Goal: Task Accomplishment & Management: Manage account settings

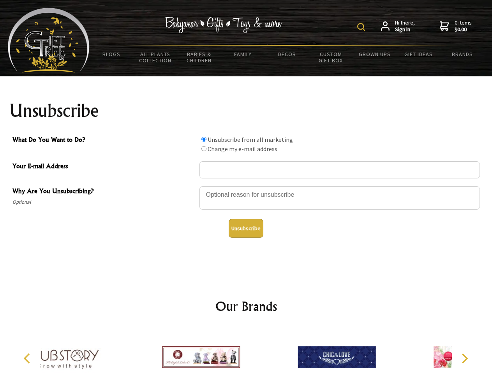
click at [362, 27] on img at bounding box center [361, 27] width 8 height 8
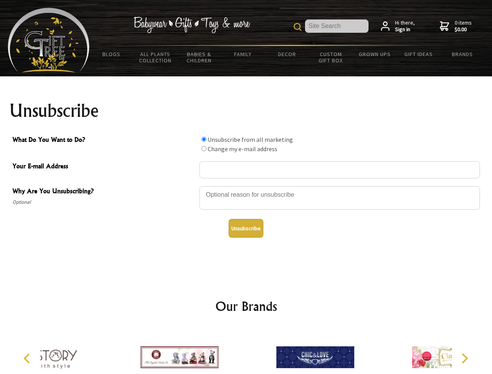
click at [246, 186] on div at bounding box center [339, 198] width 280 height 27
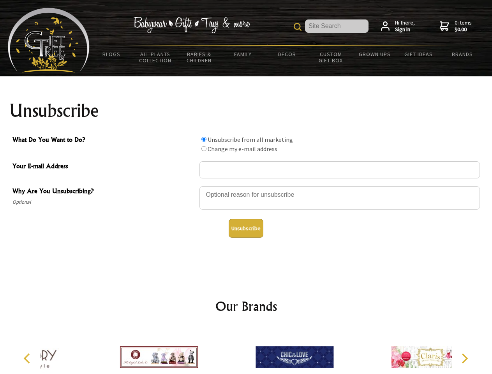
click at [204, 139] on input "What Do You Want to Do?" at bounding box center [203, 139] width 5 height 5
